Goal: Task Accomplishment & Management: Use online tool/utility

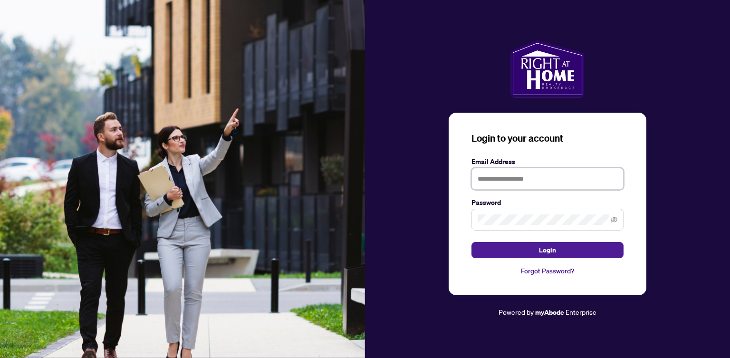
click at [494, 179] on input "text" at bounding box center [547, 179] width 152 height 22
type input "**********"
click at [471, 242] on button "Login" at bounding box center [547, 250] width 152 height 16
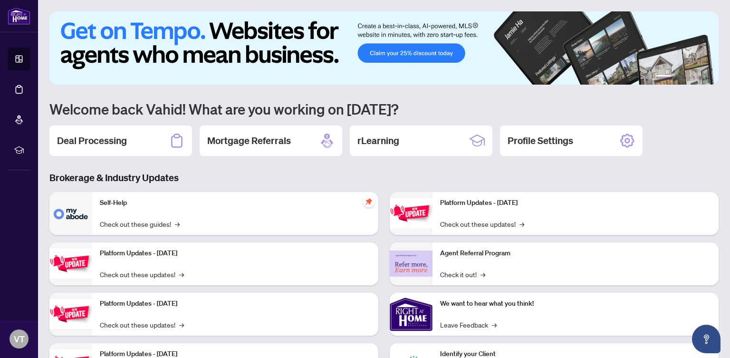
click at [0, 357] on nordpass-portal at bounding box center [0, 358] width 0 height 0
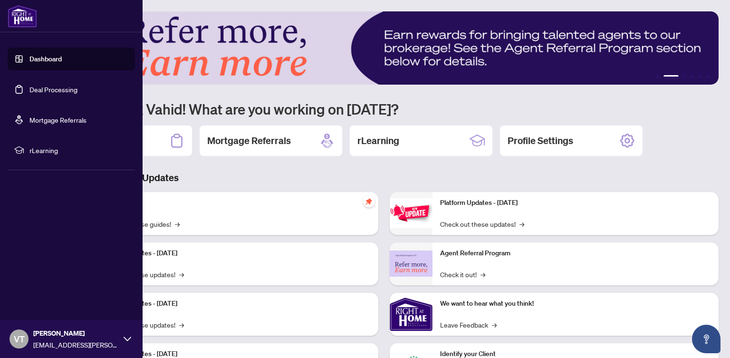
click at [38, 87] on link "Deal Processing" at bounding box center [53, 89] width 48 height 9
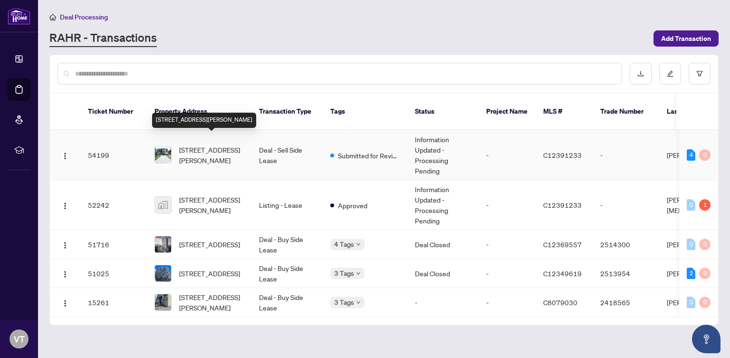
click at [202, 144] on span "[STREET_ADDRESS][PERSON_NAME]" at bounding box center [211, 154] width 65 height 21
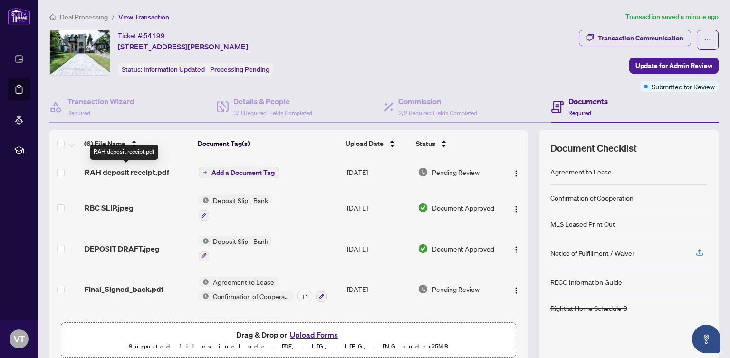
click at [125, 171] on span "RAH deposit receipt.pdf" at bounding box center [127, 171] width 85 height 11
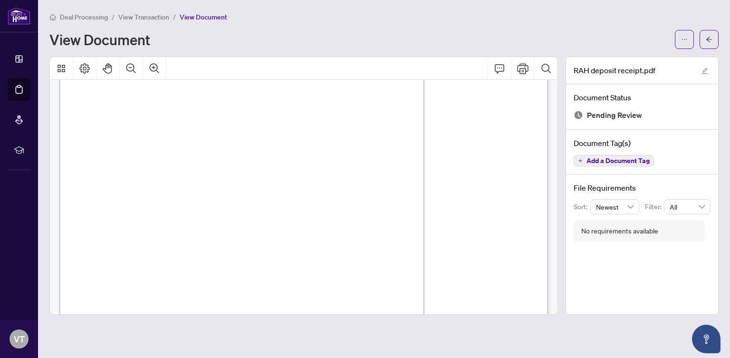
scroll to position [85, 0]
drag, startPoint x: 401, startPoint y: 199, endPoint x: 319, endPoint y: 229, distance: 87.5
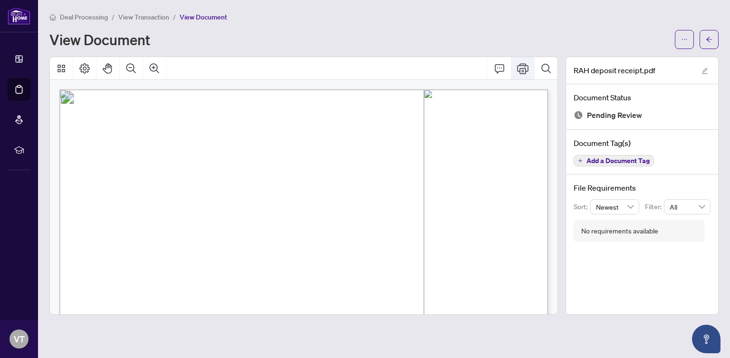
click at [520, 67] on icon "Print" at bounding box center [522, 68] width 11 height 10
